Goal: Transaction & Acquisition: Download file/media

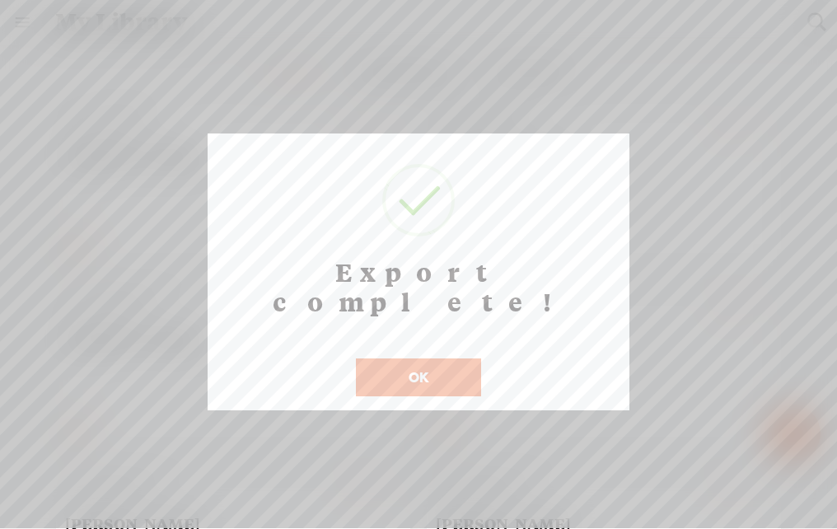
click at [422, 358] on button "OK" at bounding box center [418, 377] width 125 height 38
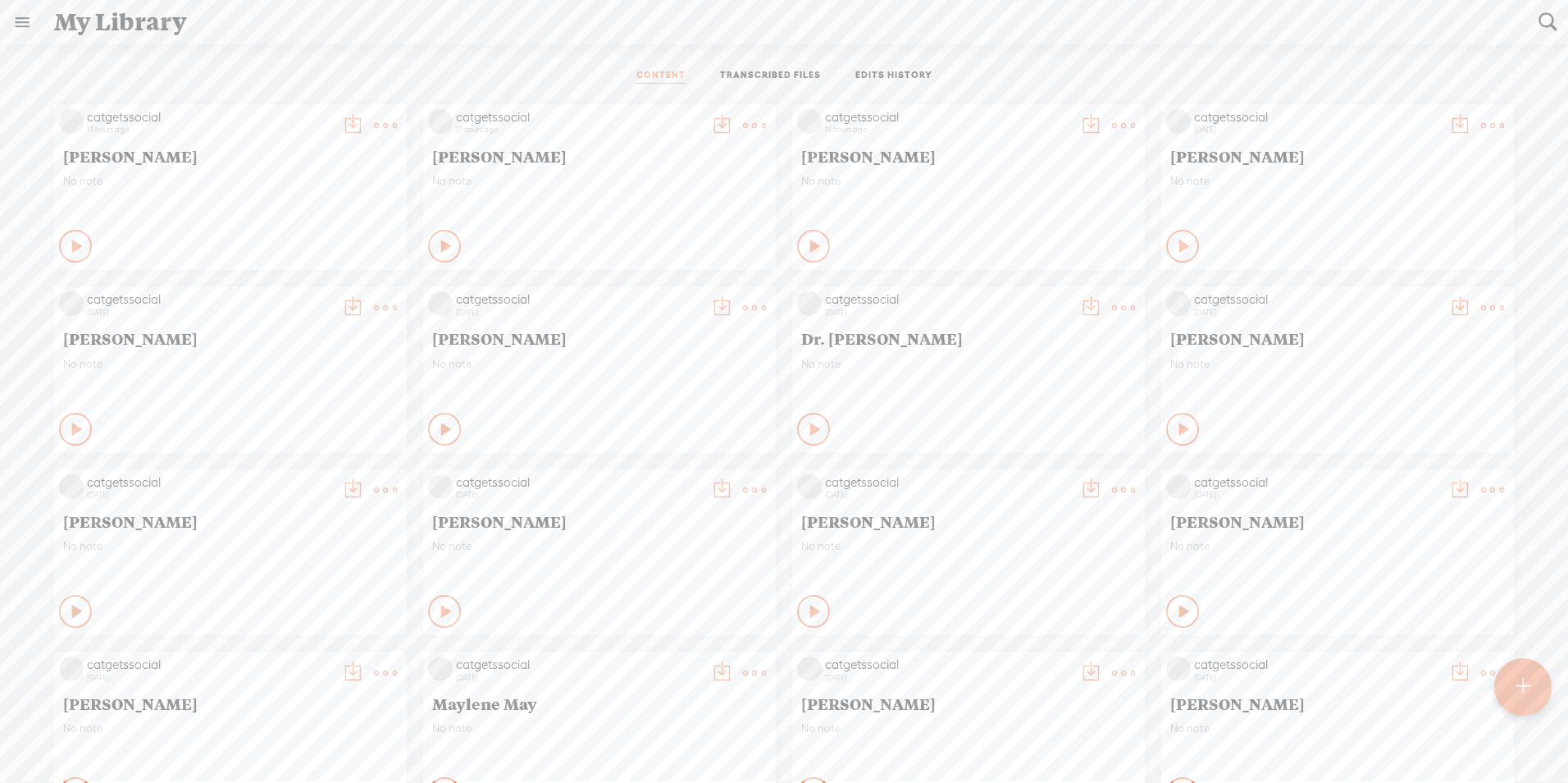
click at [374, 119] on t at bounding box center [385, 125] width 23 height 23
click at [293, 298] on link "Download as..." at bounding box center [295, 294] width 164 height 38
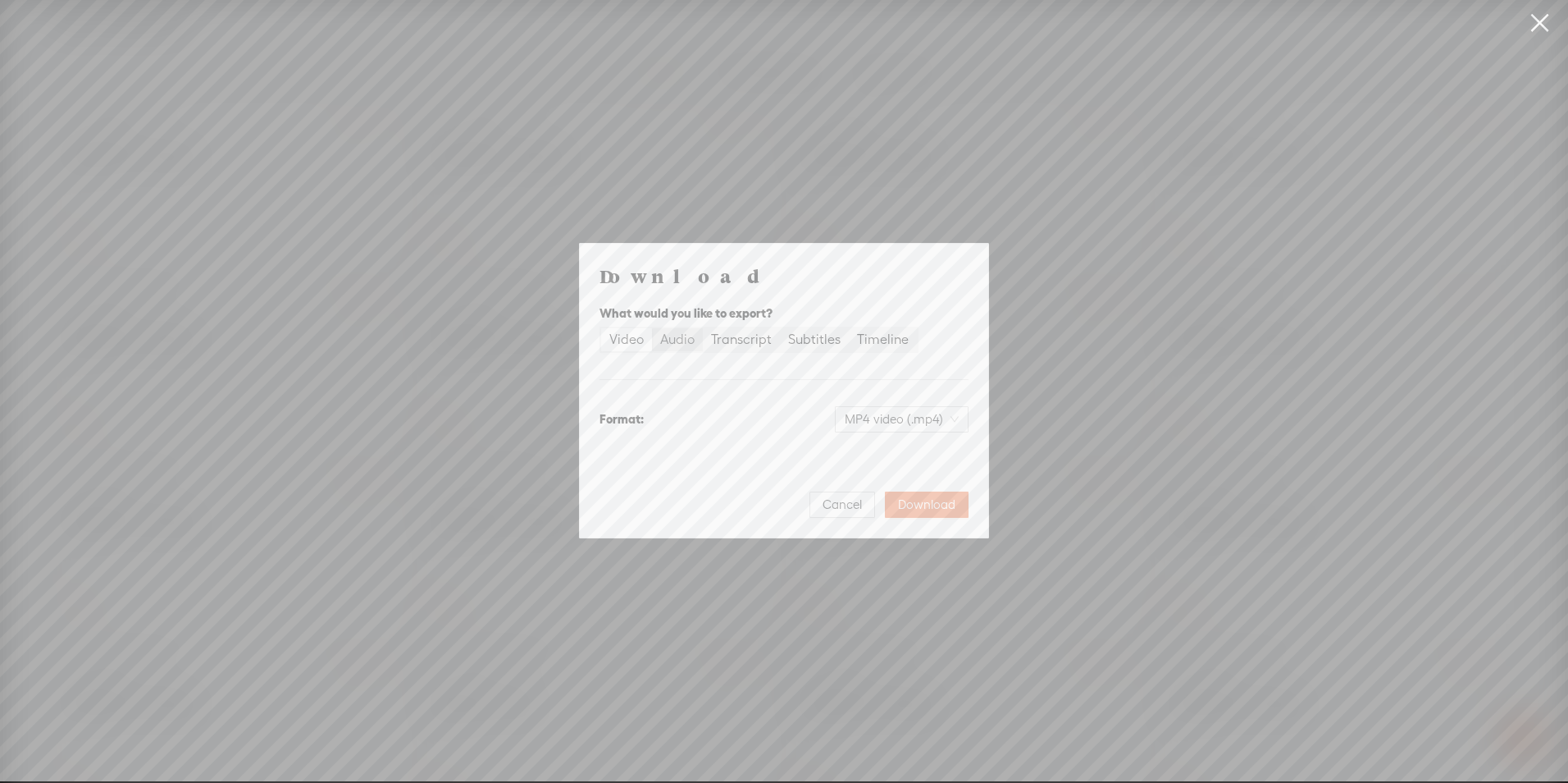
click at [668, 336] on div "Audio" at bounding box center [677, 339] width 35 height 23
click at [653, 328] on input "Audio" at bounding box center [653, 328] width 0 height 0
click at [833, 425] on span "WAV audio (.wav)" at bounding box center [903, 418] width 114 height 25
click at [833, 457] on div "MP3 audio (.mp3)" at bounding box center [889, 453] width 133 height 16
click at [833, 496] on span "Download" at bounding box center [927, 504] width 58 height 16
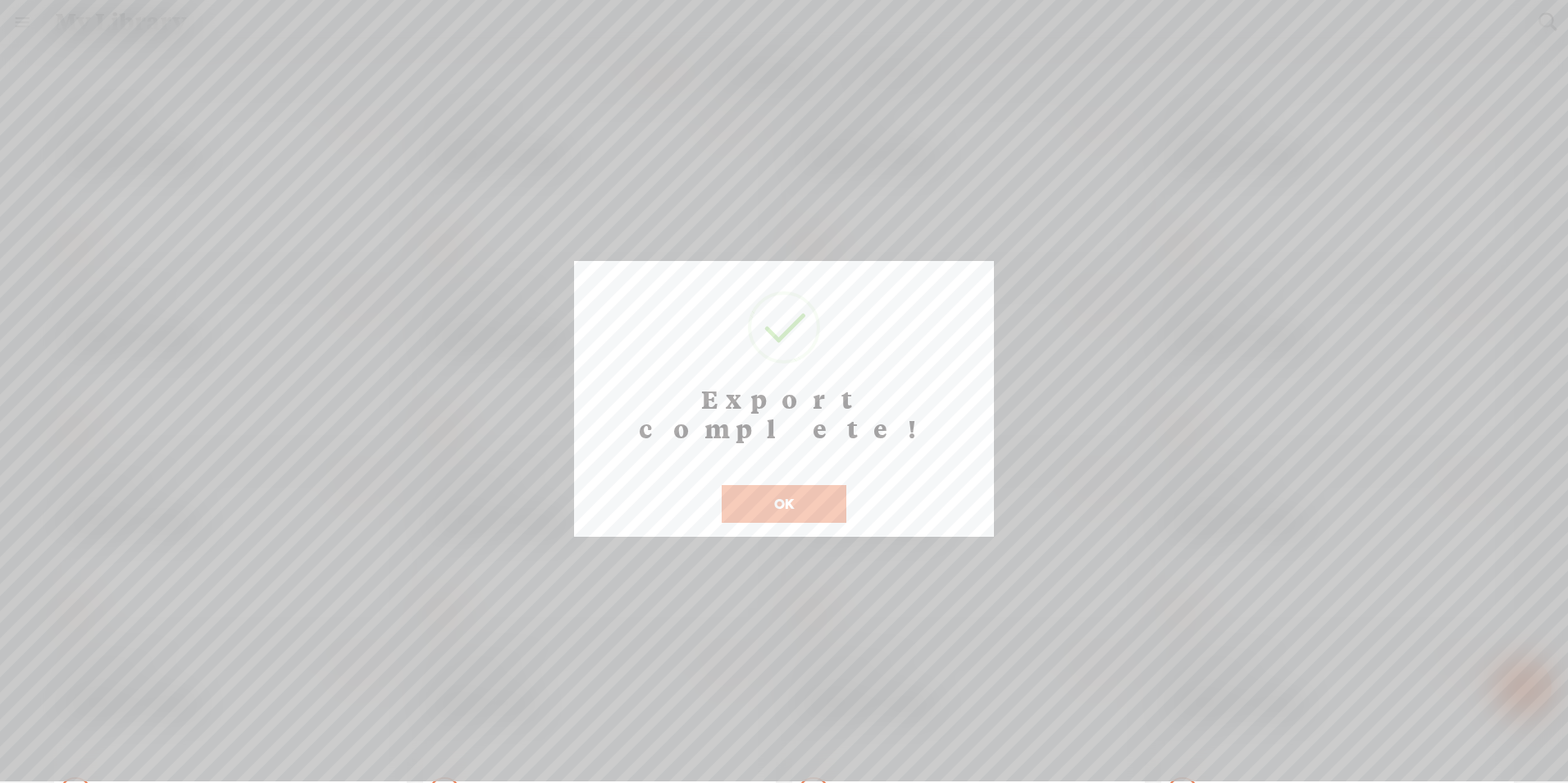
drag, startPoint x: 829, startPoint y: 463, endPoint x: 827, endPoint y: 528, distance: 65.0
click at [829, 485] on button "OK" at bounding box center [784, 504] width 125 height 38
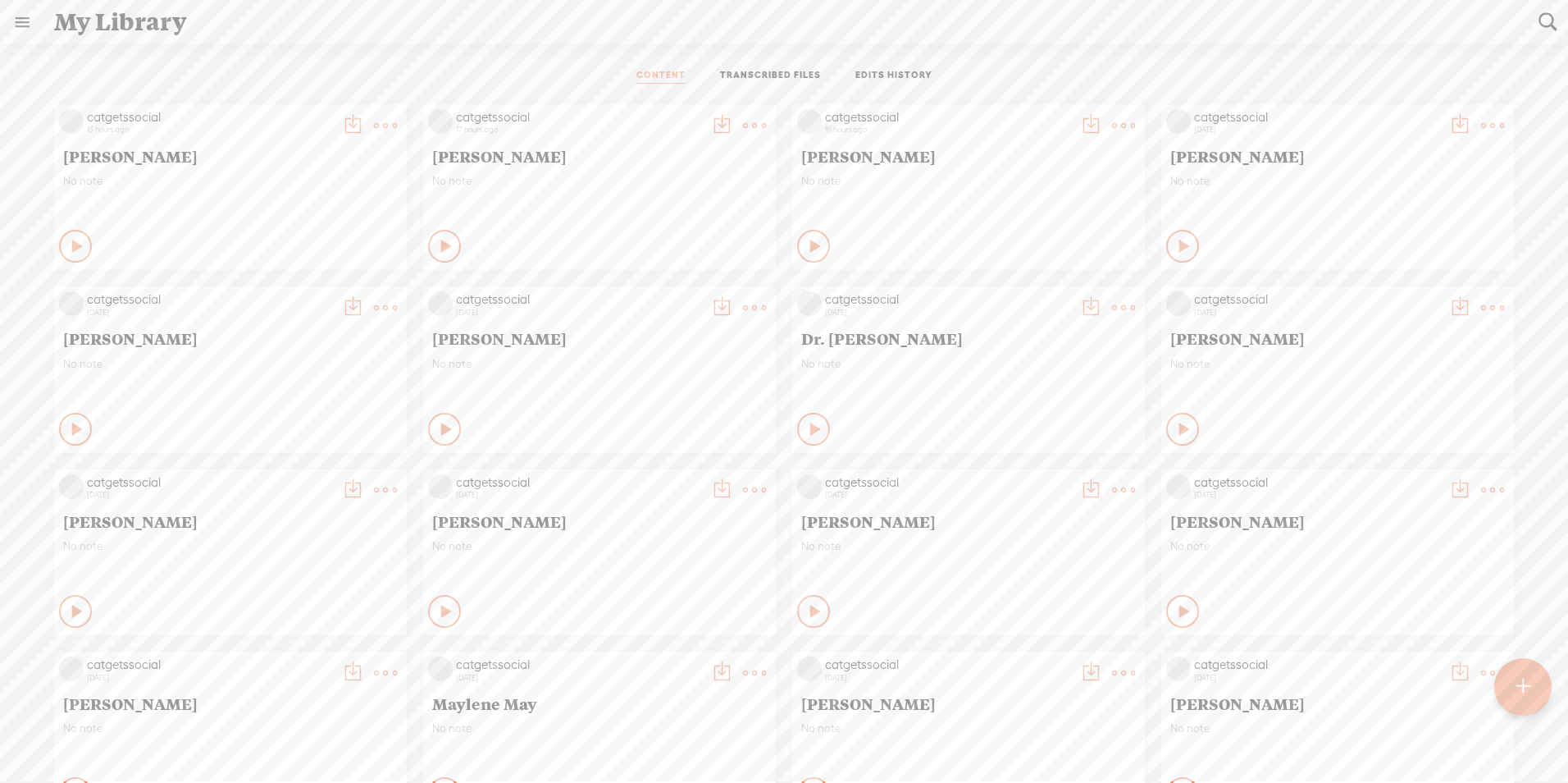
click at [374, 124] on t at bounding box center [385, 125] width 23 height 23
click at [833, 76] on div "CONTENT TRANSCRIBED FILES EDITS HISTORY" at bounding box center [784, 77] width 1544 height 40
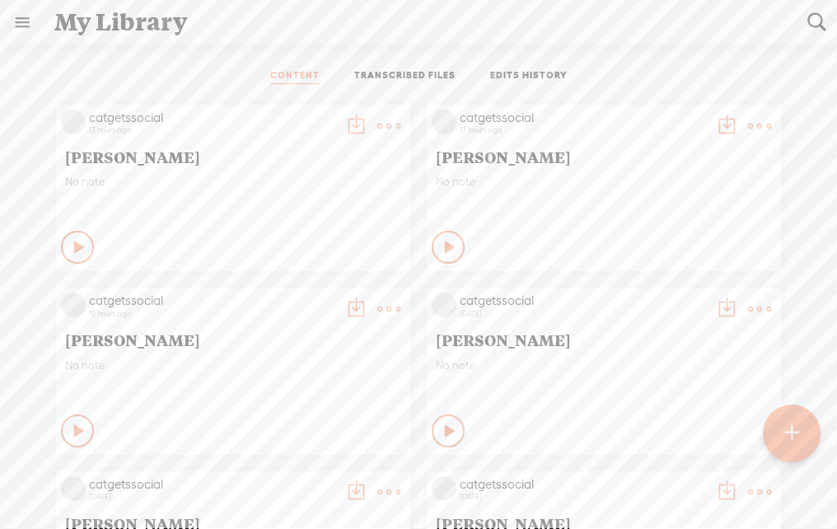
drag, startPoint x: 347, startPoint y: 151, endPoint x: 786, endPoint y: 384, distance: 496.2
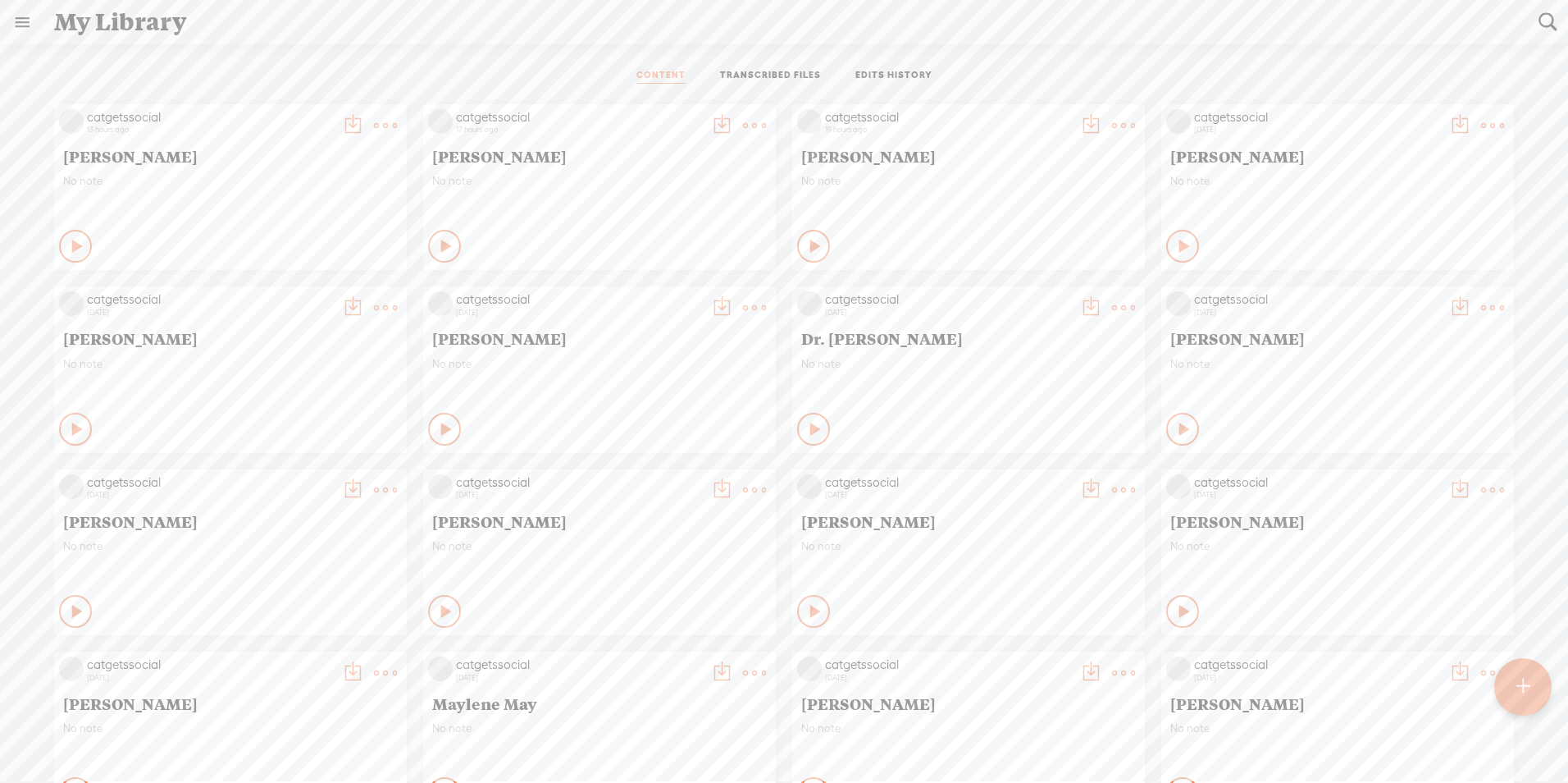
drag, startPoint x: 781, startPoint y: 411, endPoint x: 681, endPoint y: 477, distance: 119.8
click at [681, 477] on div "catgetssocial" at bounding box center [579, 482] width 246 height 16
